Goal: Navigation & Orientation: Find specific page/section

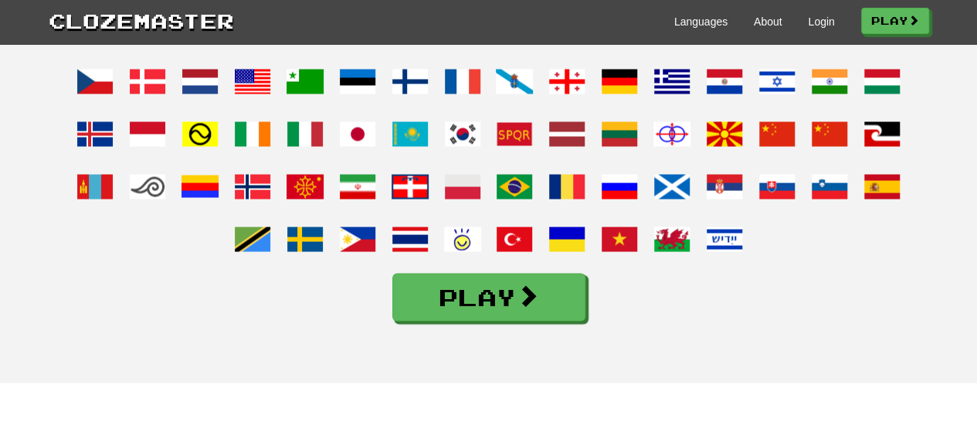
scroll to position [1316, 0]
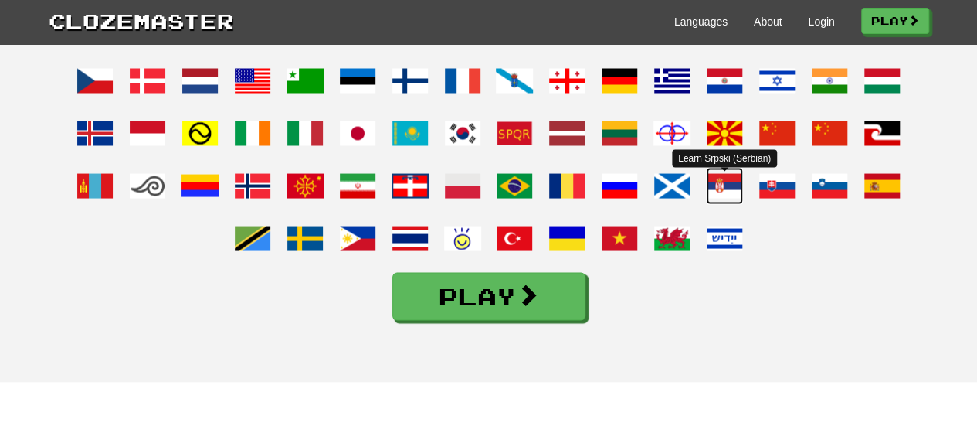
click at [715, 204] on span at bounding box center [724, 185] width 37 height 37
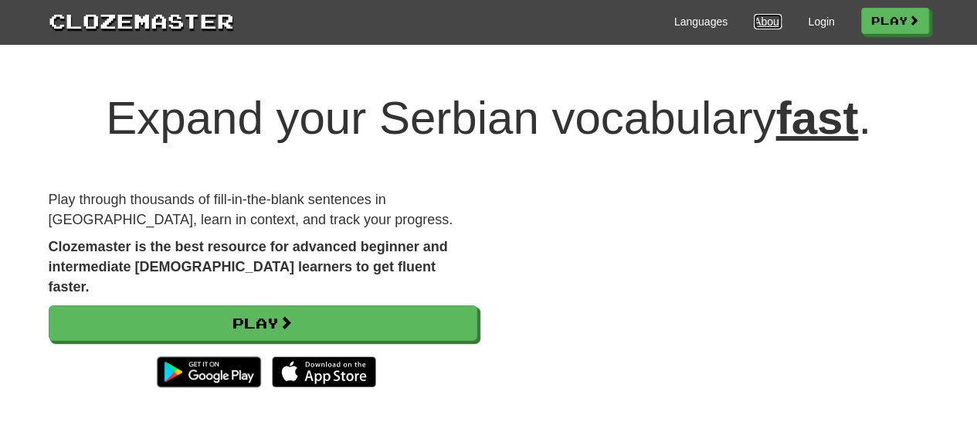
click at [757, 22] on link "About" at bounding box center [768, 21] width 29 height 15
